Goal: Navigation & Orientation: Find specific page/section

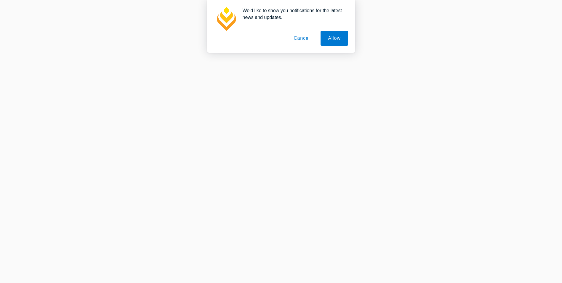
click at [303, 43] on button "Cancel" at bounding box center [301, 38] width 31 height 15
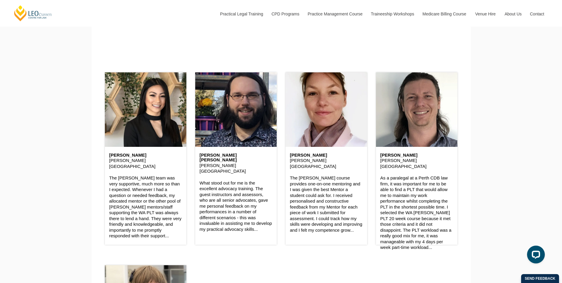
scroll to position [864, 0]
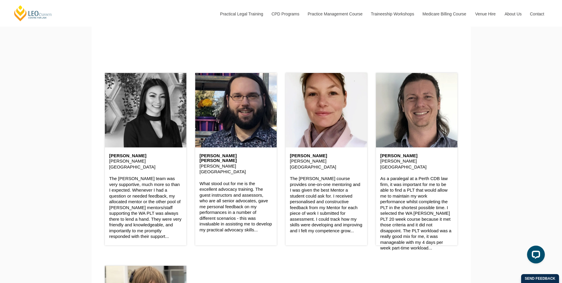
click at [134, 138] on header at bounding box center [145, 110] width 81 height 74
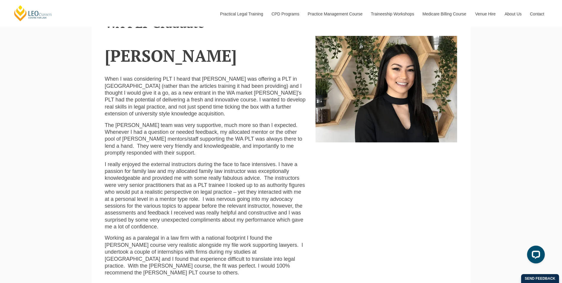
scroll to position [212, 0]
click at [41, 14] on link "[PERSON_NAME] Centre for Law" at bounding box center [32, 13] width 39 height 17
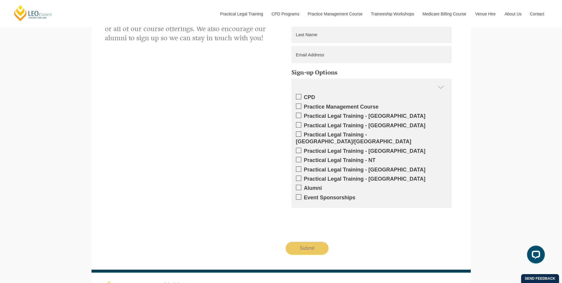
scroll to position [1103, 0]
